Goal: Transaction & Acquisition: Purchase product/service

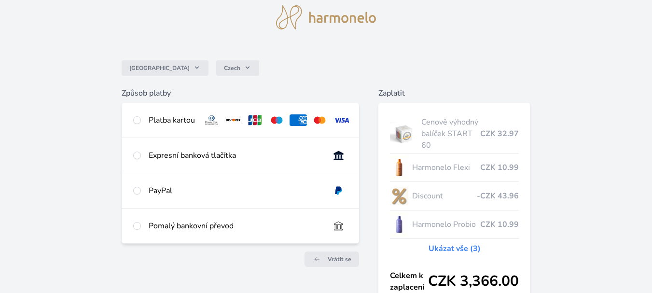
scroll to position [33, 0]
click at [138, 119] on input "radio" at bounding box center [137, 120] width 8 height 8
radio input "true"
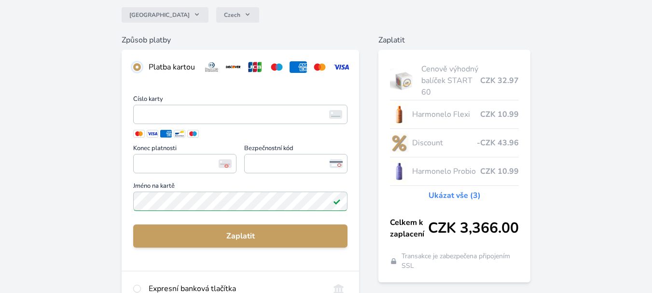
scroll to position [100, 0]
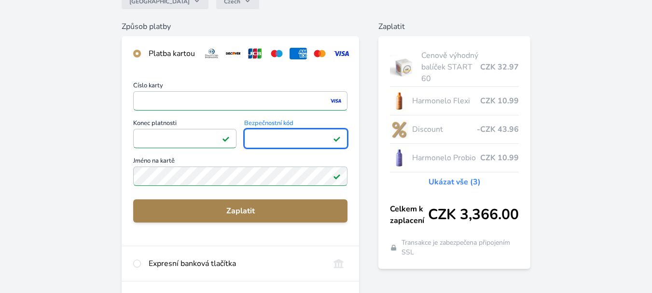
click at [250, 217] on span "Zaplatit" at bounding box center [240, 211] width 199 height 12
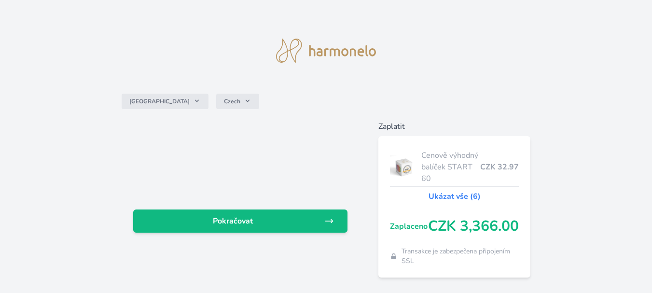
click at [451, 197] on link "Ukázat vše (6)" at bounding box center [455, 197] width 52 height 12
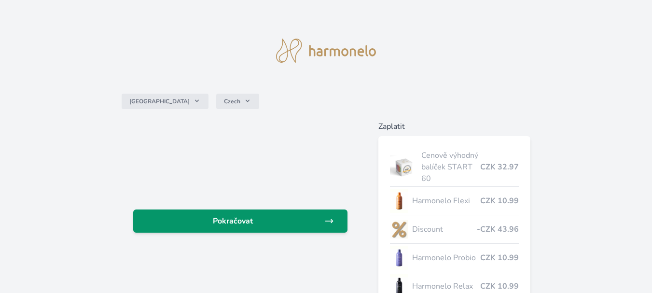
click at [202, 216] on span "Pokračovat" at bounding box center [232, 221] width 183 height 12
